Goal: Task Accomplishment & Management: Manage account settings

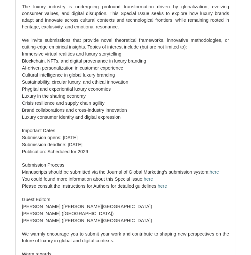
scroll to position [1659, 0]
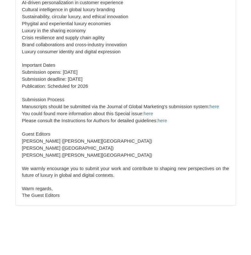
click at [105, 152] on li "Zhucheng Shao (Heriot-Watt University)" at bounding box center [125, 155] width 207 height 7
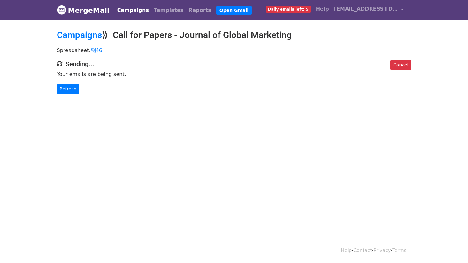
click at [316, 101] on body "MergeMail Campaigns Templates Reports Open Gmail Daily emails left: 5 Help jeos…" at bounding box center [234, 60] width 468 height 120
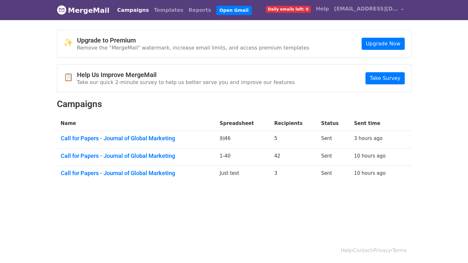
click at [288, 8] on span "Daily emails left: 0" at bounding box center [288, 9] width 45 height 7
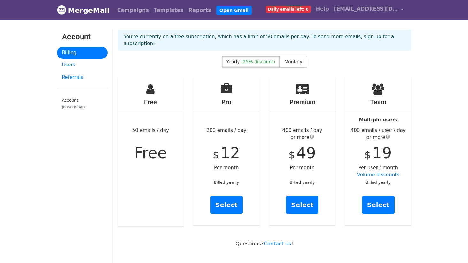
click at [401, 118] on div "Team Multiple users 400 emails / user / day or more $ 19 Per user / month Volum…" at bounding box center [378, 151] width 66 height 148
click at [295, 59] on span "Monthly" at bounding box center [294, 61] width 18 height 5
click at [77, 64] on link "Users" at bounding box center [82, 65] width 51 height 12
